Goal: Find specific page/section: Find specific page/section

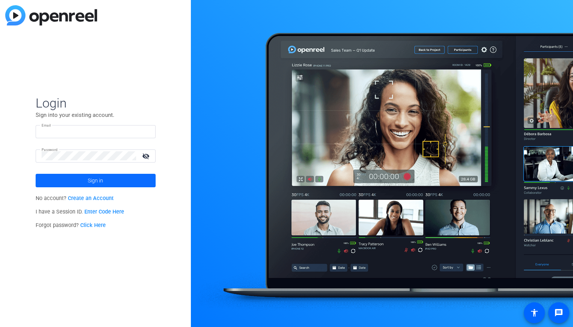
type input "[EMAIL_ADDRESS][DOMAIN_NAME]"
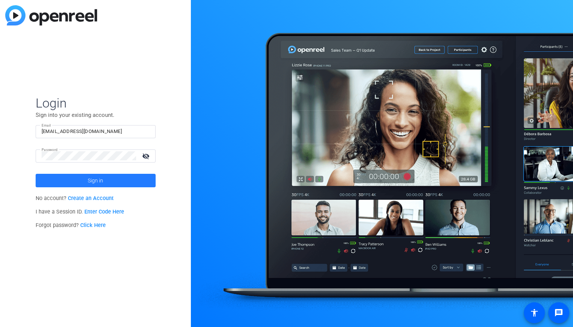
click at [111, 178] on span at bounding box center [96, 181] width 120 height 18
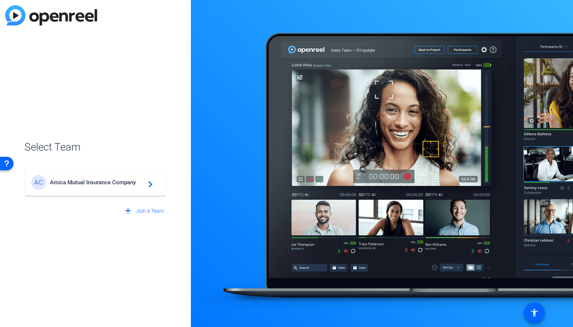
click at [111, 178] on div "AC Amica Mutual Insurance Company navigate_next" at bounding box center [95, 182] width 129 height 15
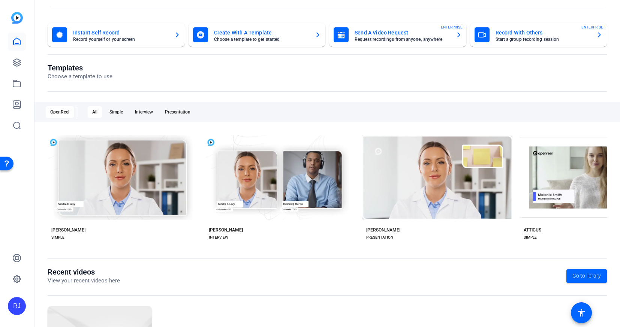
scroll to position [17, 0]
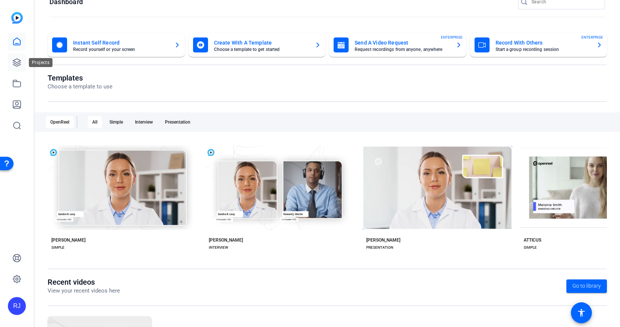
click at [15, 63] on icon at bounding box center [17, 63] width 8 height 8
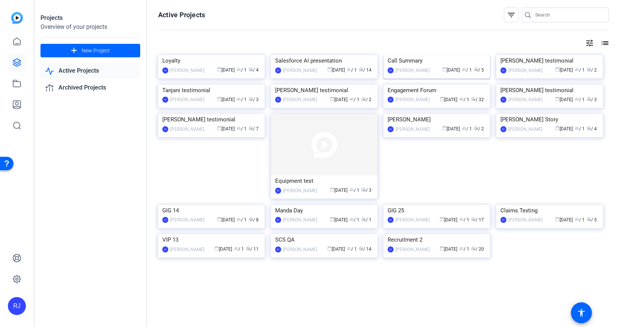
click at [415, 55] on img at bounding box center [437, 55] width 107 height 0
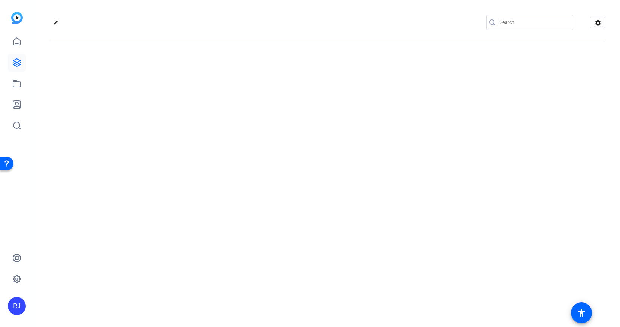
click at [415, 80] on div "edit settings" at bounding box center [328, 163] width 586 height 327
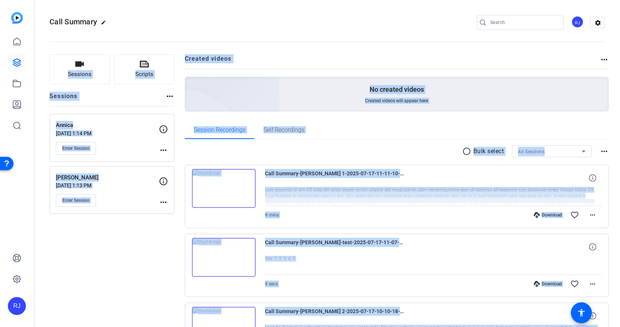
click at [127, 268] on div "Sessions Scripts Sessions more_horiz Annica [DATE] 1:14 PM Enter Session more_h…" at bounding box center [112, 291] width 125 height 474
